Goal: Information Seeking & Learning: Learn about a topic

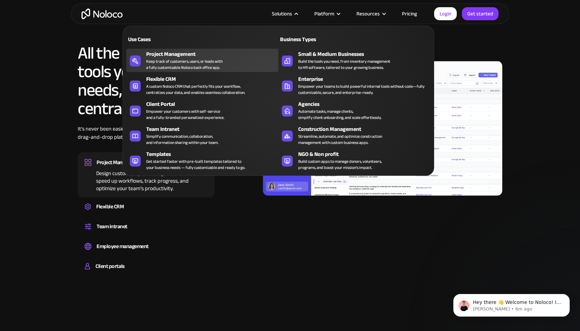
click at [166, 64] on div "Keep track of customers, users, or leads with a fully customizable Noloco back …" at bounding box center [184, 64] width 76 height 12
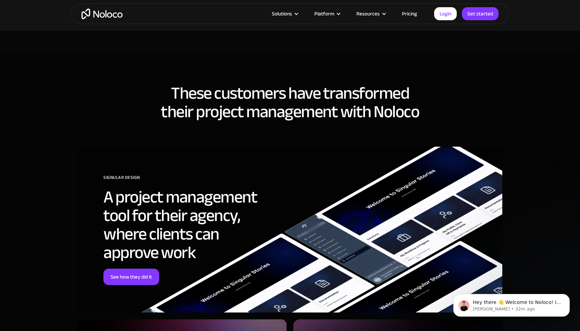
scroll to position [1851, 0]
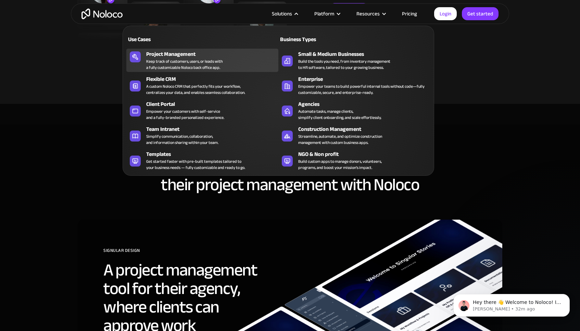
click at [199, 65] on div "Keep track of customers, users, or leads with a fully customizable Noloco back …" at bounding box center [184, 64] width 76 height 12
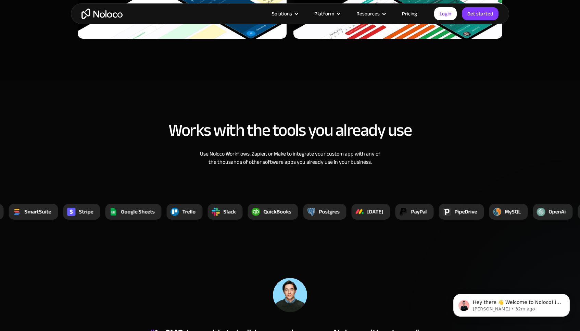
scroll to position [2472, 0]
